Goal: Navigation & Orientation: Find specific page/section

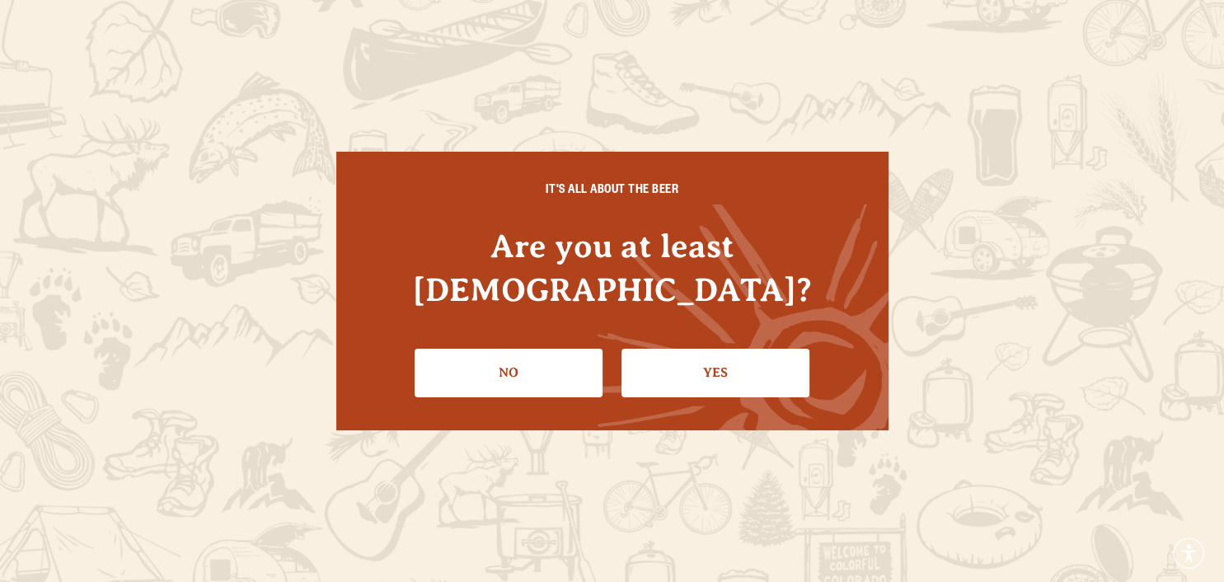
drag, startPoint x: 0, startPoint y: 0, endPoint x: 740, endPoint y: 344, distance: 815.5
click at [740, 349] on link "Yes" at bounding box center [716, 373] width 188 height 48
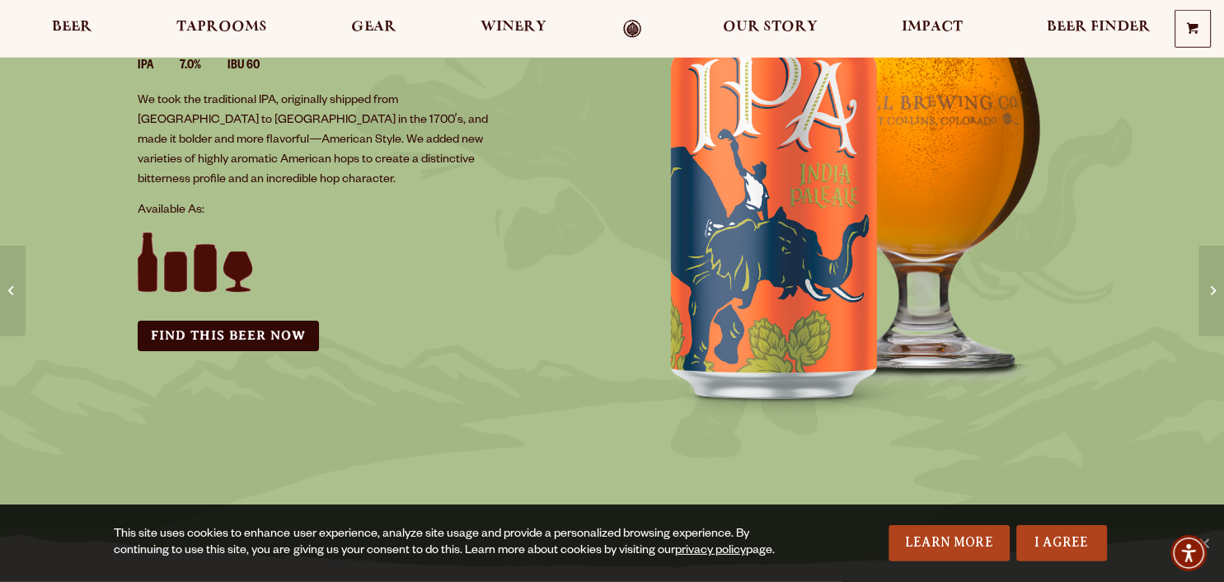
scroll to position [174, 0]
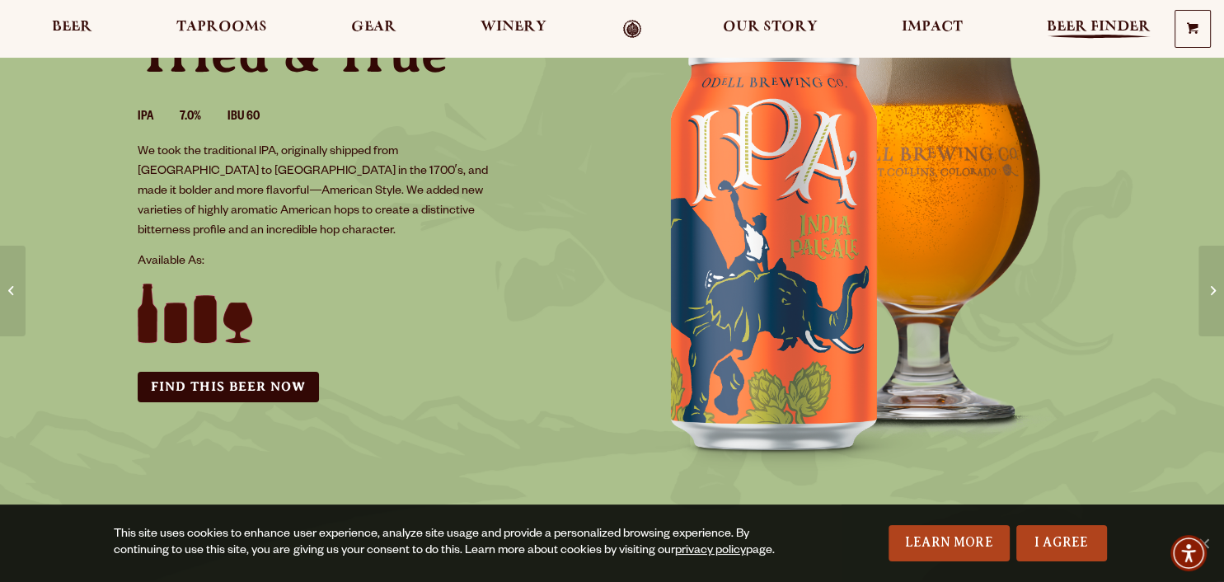
click at [1067, 34] on span "Beer Finder" at bounding box center [1099, 27] width 104 height 13
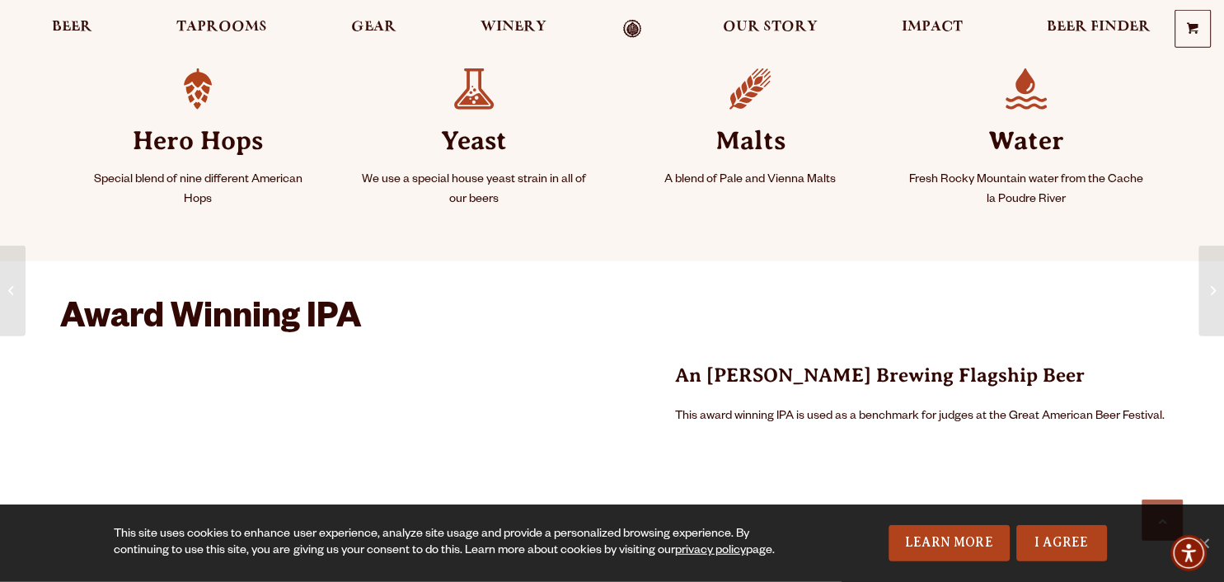
scroll to position [767, 0]
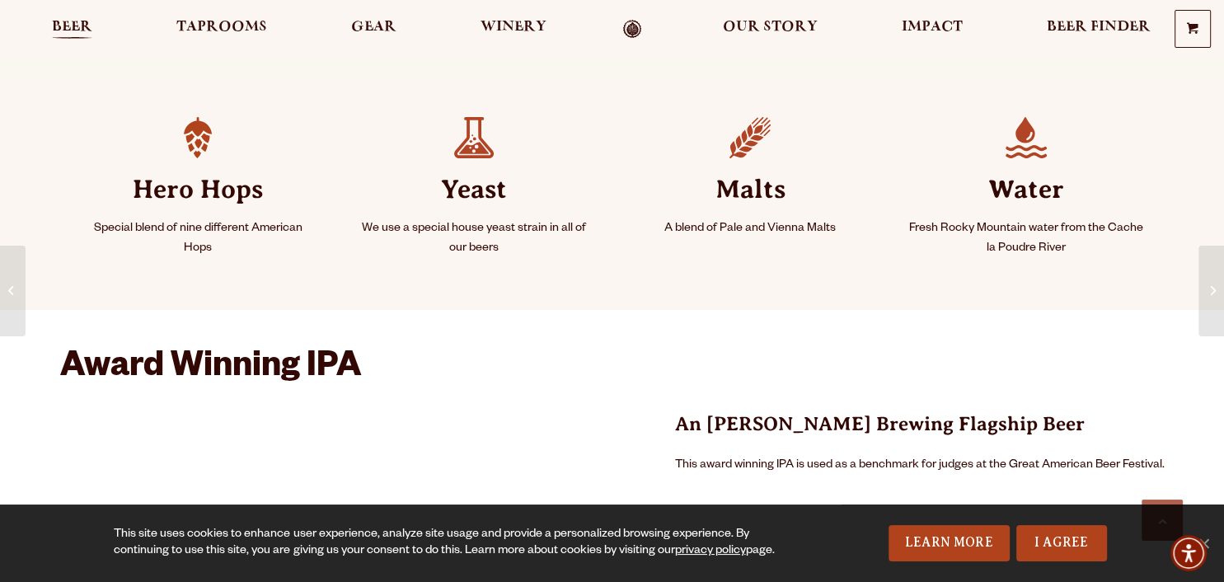
click at [71, 27] on span "Beer" at bounding box center [72, 27] width 40 height 13
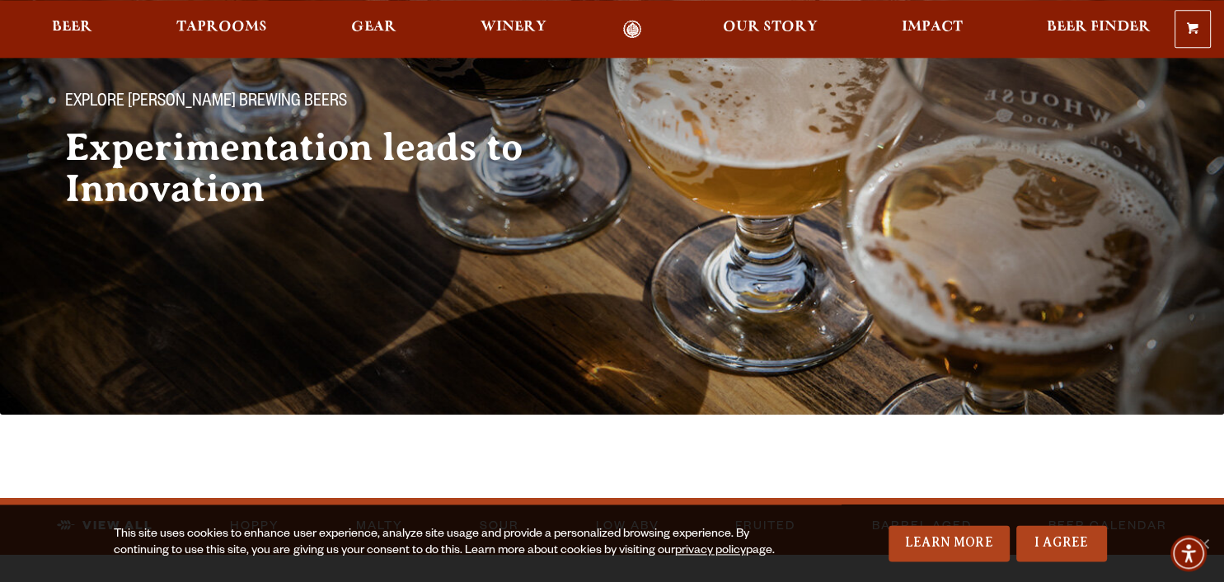
scroll to position [174, 0]
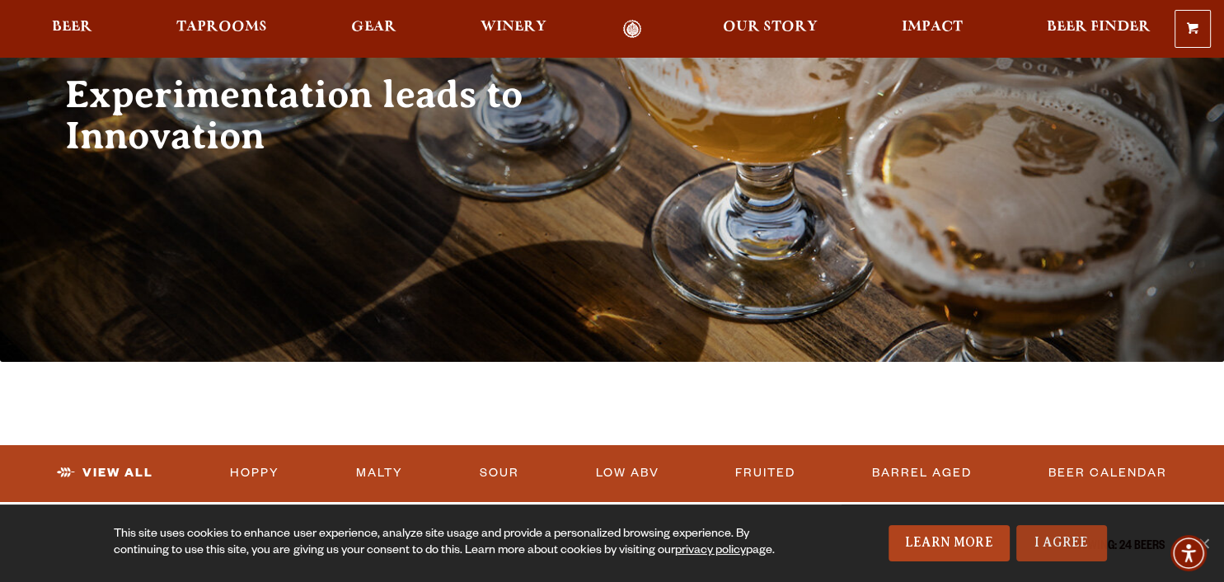
click at [1060, 538] on link "I Agree" at bounding box center [1062, 543] width 91 height 36
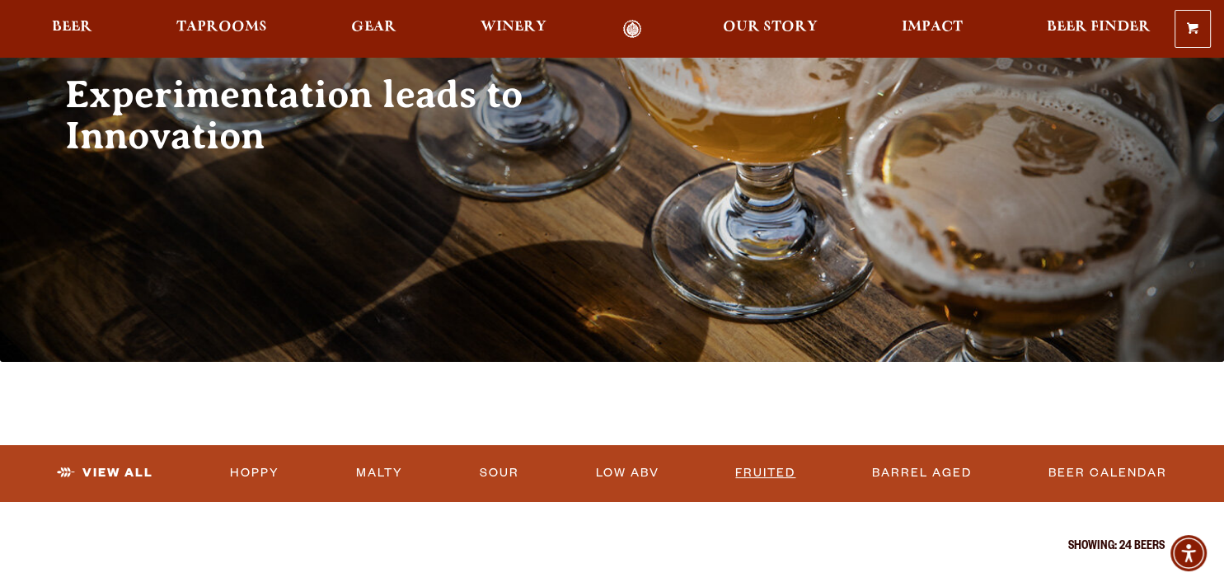
click at [770, 467] on link "Fruited" at bounding box center [765, 473] width 73 height 38
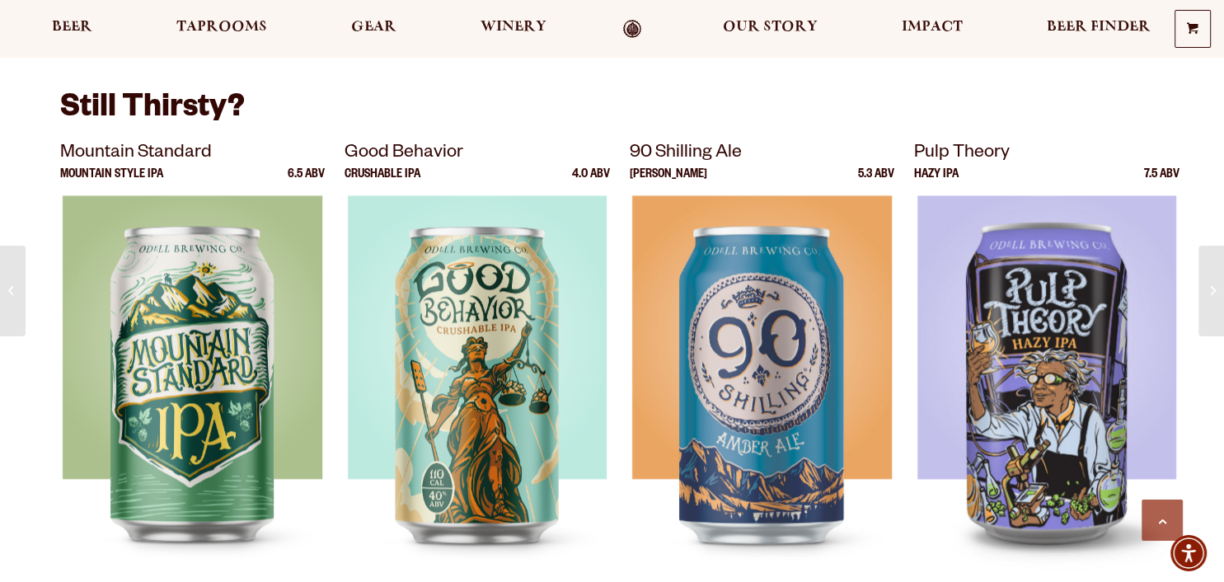
scroll to position [2263, 0]
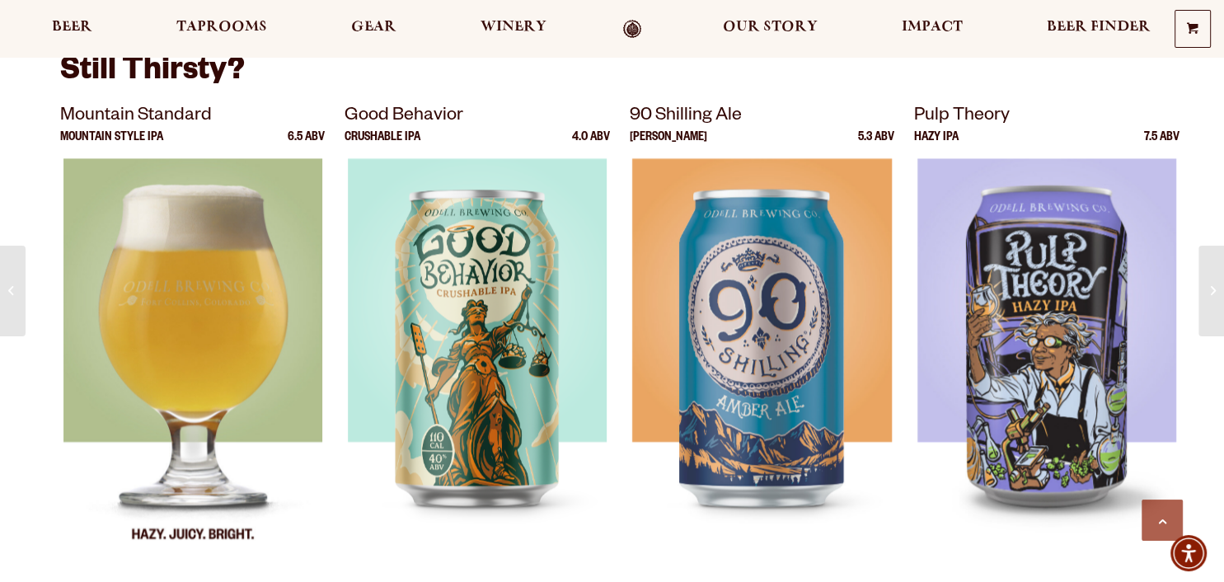
click at [167, 340] on img at bounding box center [193, 364] width 260 height 412
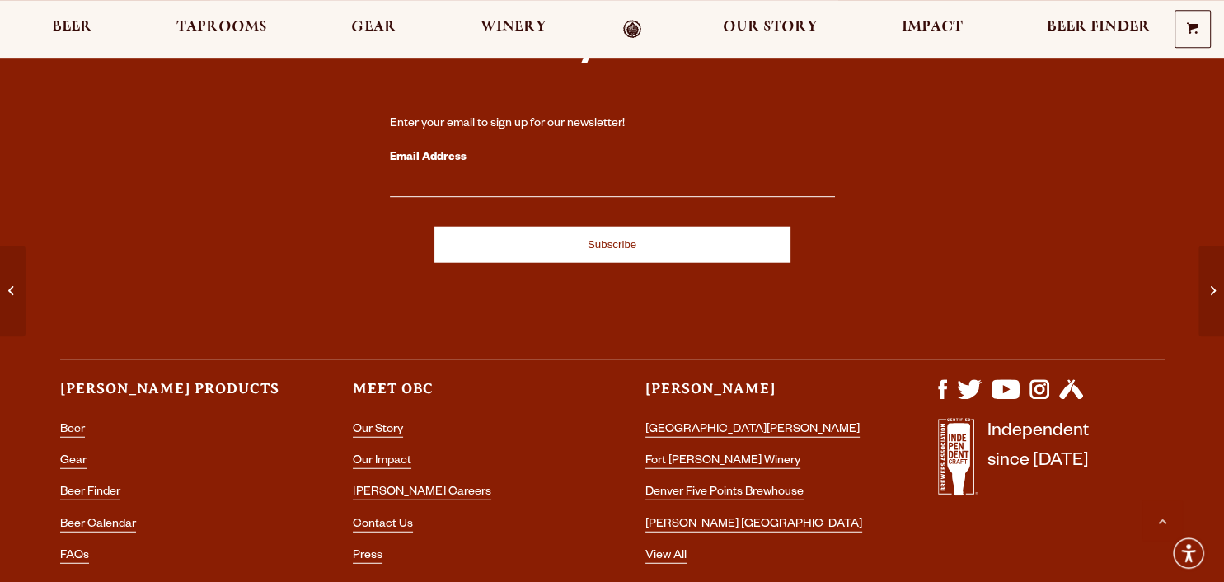
scroll to position [4092, 0]
